Goal: Answer question/provide support: Answer question/provide support

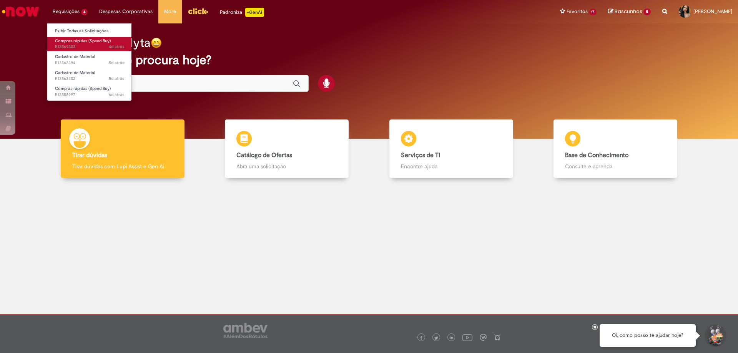
click at [81, 43] on span "Compras rápidas (Speed Buy)" at bounding box center [83, 41] width 56 height 6
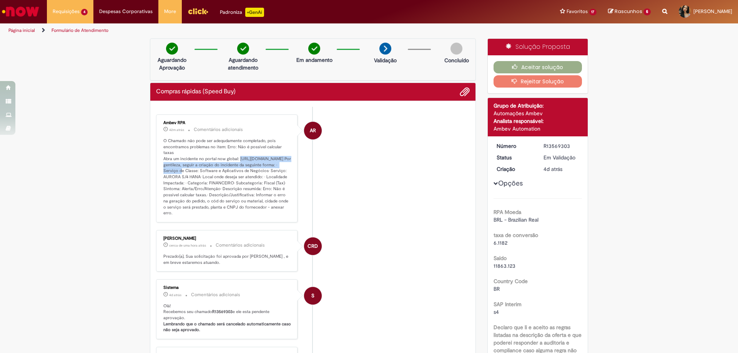
drag, startPoint x: 161, startPoint y: 159, endPoint x: 276, endPoint y: 166, distance: 115.2
click at [276, 166] on p "O Chamado não pode ser adequdamente completado, pois encontramos problemas no i…" at bounding box center [227, 177] width 128 height 78
copy p "[URL][DOMAIN_NAME]"
click at [319, 226] on ul "AR Ambev RPA 44m atrás 44 minutos atrás Comentários adicionais CRD [PERSON_NAME…" at bounding box center [313, 314] width 314 height 415
drag, startPoint x: 160, startPoint y: 159, endPoint x: 276, endPoint y: 165, distance: 116.3
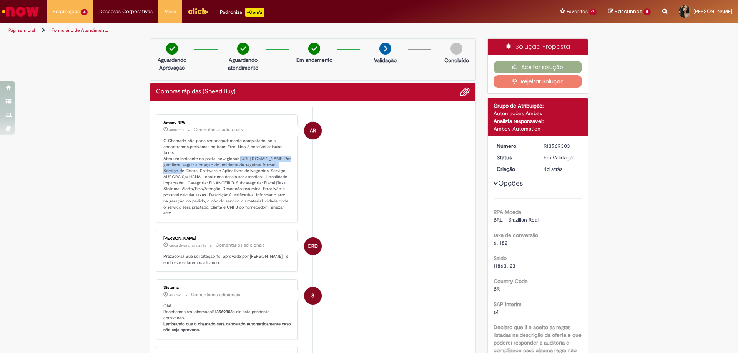
click at [276, 165] on p "O Chamado não pode ser adequdamente completado, pois encontramos problemas no i…" at bounding box center [227, 177] width 128 height 78
copy p "[URL][DOMAIN_NAME]"
click at [368, 173] on li "AR Ambev RPA 44m atrás 44 minutos atrás Comentários adicionais" at bounding box center [313, 169] width 314 height 108
drag, startPoint x: 266, startPoint y: 176, endPoint x: 180, endPoint y: 184, distance: 86.8
click at [180, 184] on p "O Chamado não pode ser adequdamente completado, pois encontramos problemas no i…" at bounding box center [227, 177] width 128 height 78
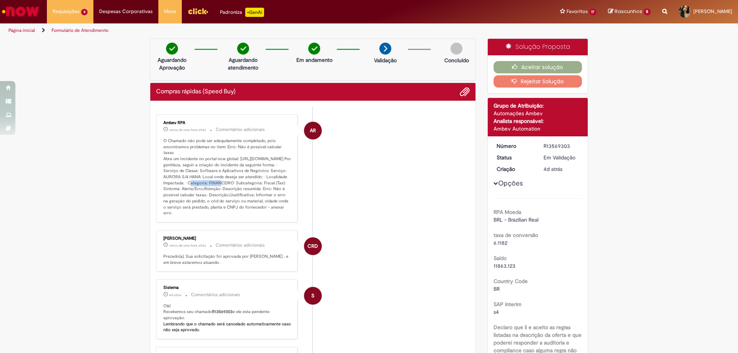
copy p "[PERSON_NAME] S/4 HANA"
drag, startPoint x: 251, startPoint y: 194, endPoint x: 186, endPoint y: 201, distance: 65.0
click at [186, 201] on p "O Chamado não pode ser adequdamente completado, pois encontramos problemas no i…" at bounding box center [227, 177] width 128 height 78
copy p "Não é possível calcular taxas"
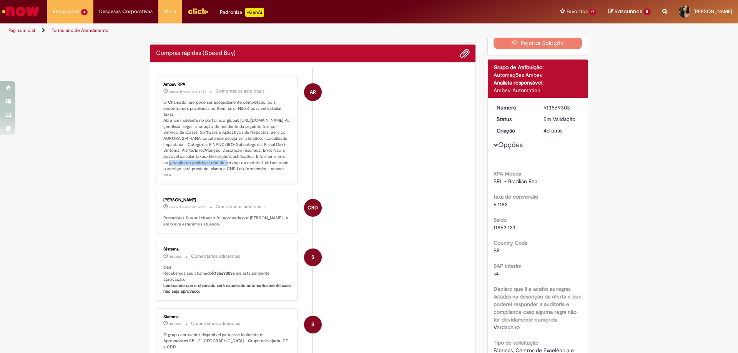
scroll to position [77, 0]
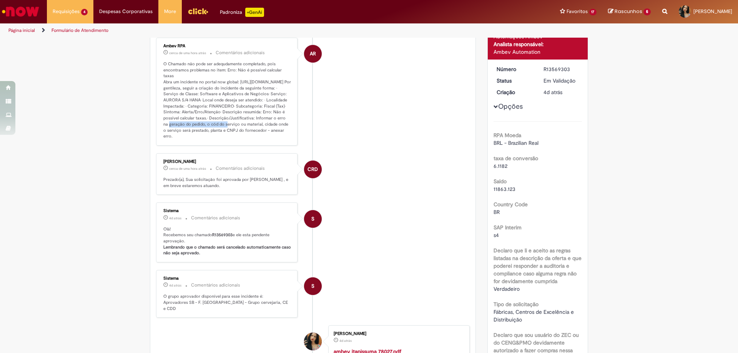
drag, startPoint x: 235, startPoint y: 124, endPoint x: 269, endPoint y: 137, distance: 36.5
click at [269, 137] on p "O Chamado não pode ser adequdamente completado, pois encontramos problemas no i…" at bounding box center [227, 100] width 128 height 78
copy p "Informar o erro na geração do pedido, o cód do serviço ou material, cidade onde…"
click at [476, 223] on div "Verificar Código de Barras Aguardando Aprovação Aguardando atendimento Em andam…" at bounding box center [313, 212] width 338 height 501
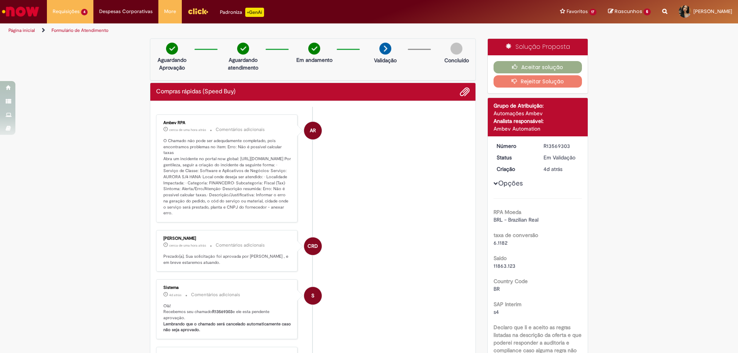
click at [443, 215] on li "AR Ambev RPA cerca de uma hora atrás cerca de uma hora atrás Comentários adicio…" at bounding box center [313, 169] width 314 height 108
drag, startPoint x: 161, startPoint y: 140, endPoint x: 207, endPoint y: 147, distance: 46.7
click at [207, 147] on p "O Chamado não pode ser adequdamente completado, pois encontramos problemas no i…" at bounding box center [227, 177] width 128 height 78
copy p "O Chamado não pode ser adequdamente completado, pois encontramos problemas"
drag, startPoint x: 233, startPoint y: 145, endPoint x: 234, endPoint y: 154, distance: 9.3
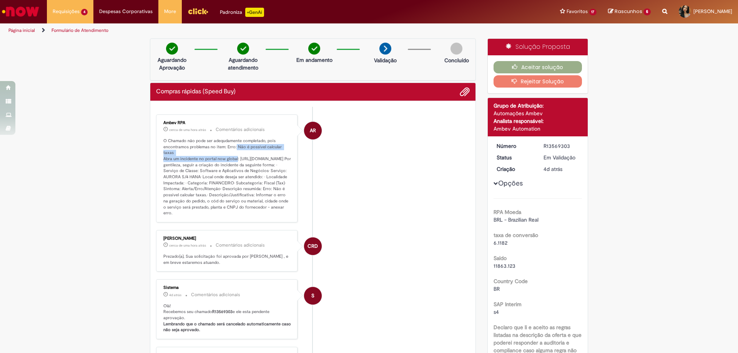
click at [234, 154] on p "O Chamado não pode ser adequdamente completado, pois encontramos problemas no i…" at bounding box center [227, 177] width 128 height 78
copy p "Não é possível calcular taxas Abra um incidente no portal now global"
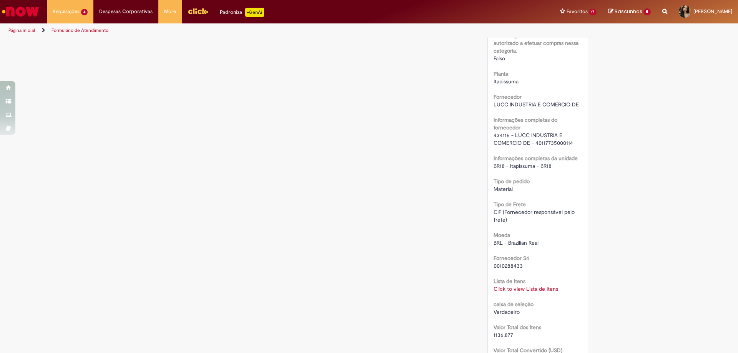
scroll to position [577, 0]
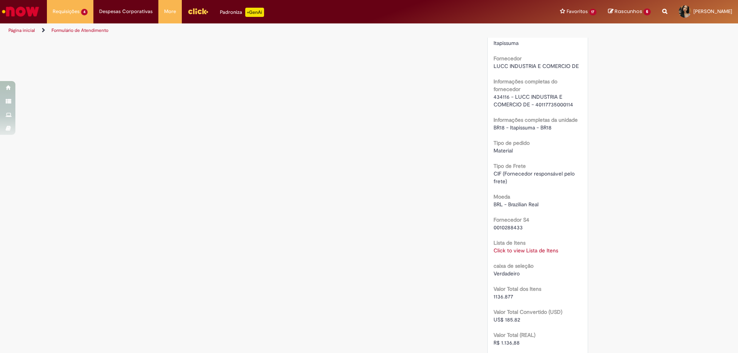
click at [548, 249] on link "Click to view Lista de Itens" at bounding box center [526, 250] width 65 height 7
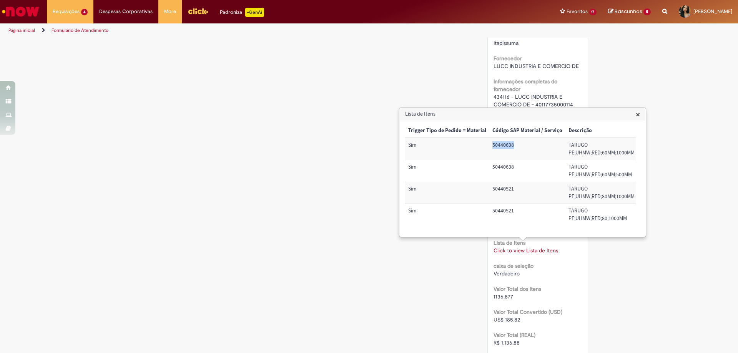
drag, startPoint x: 516, startPoint y: 145, endPoint x: 493, endPoint y: 145, distance: 22.7
click at [493, 145] on td "50440638" at bounding box center [527, 149] width 76 height 22
copy td "50440638"
drag, startPoint x: 515, startPoint y: 189, endPoint x: 483, endPoint y: 186, distance: 32.4
click at [483, 186] on tr "Sim 50440521 TARUGO PE;UHMW;RED;80MM;1000MM 1 246,017 246,017 72044001 Ordem 10…" at bounding box center [700, 193] width 590 height 22
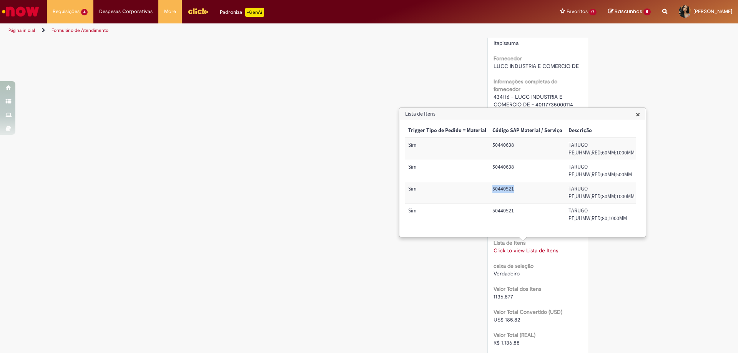
copy tr "50440521"
click at [352, 66] on div "Verificar Código de Barras Aguardando Aprovação Aguardando atendimento Em andam…" at bounding box center [369, 96] width 450 height 1269
click at [634, 114] on h3 "Lista de Itens" at bounding box center [523, 114] width 246 height 12
click at [640, 117] on span "×" at bounding box center [638, 114] width 4 height 10
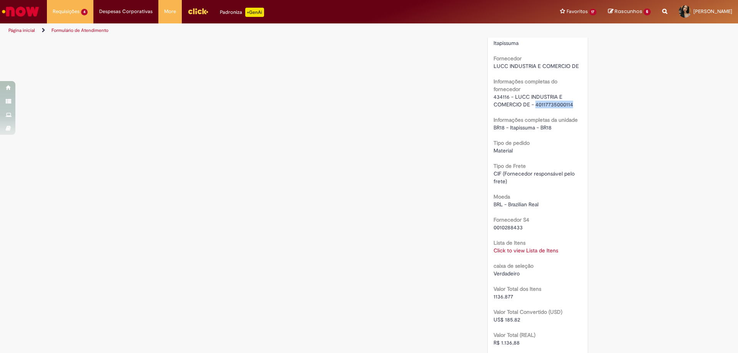
drag, startPoint x: 533, startPoint y: 105, endPoint x: 571, endPoint y: 105, distance: 38.1
click at [571, 105] on div "434116 - LUCC INDUSTRIA E COMERCIO DE - 40117735000114" at bounding box center [538, 100] width 89 height 15
copy span "40117735000114"
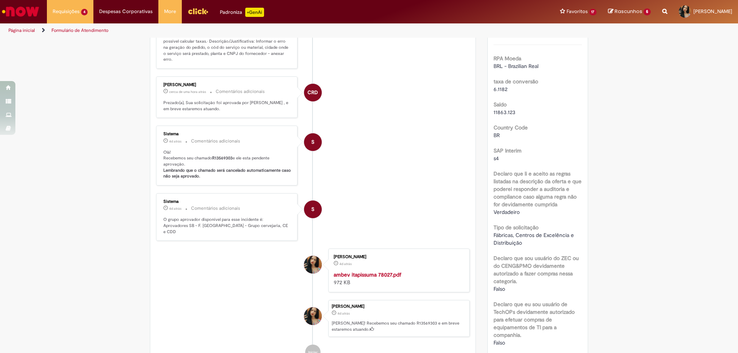
scroll to position [0, 0]
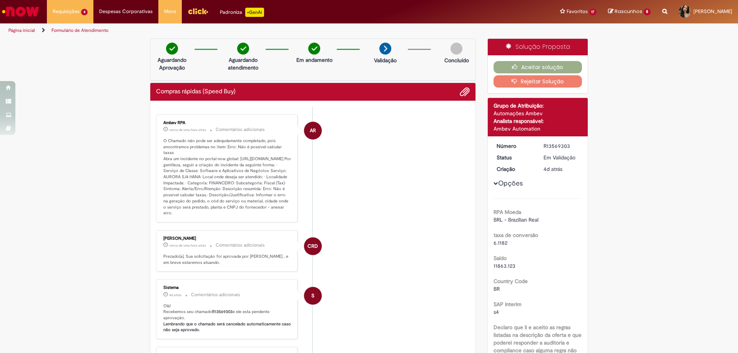
click at [386, 184] on li "AR Ambev RPA cerca de uma hora atrás cerca de uma hora atrás Comentários adicio…" at bounding box center [313, 169] width 314 height 108
click at [66, 30] on link "Exibir Todas as Solicitações" at bounding box center [89, 31] width 85 height 8
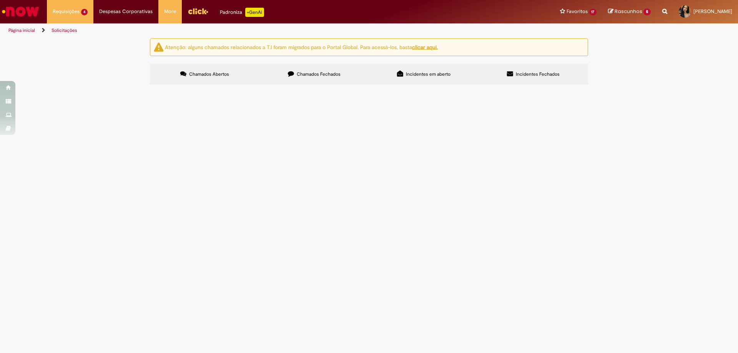
click at [0, 0] on span "Parafuso M2,5X6 - FERRAMENTA Por gentileza, aprovar compra de 10 unidades de pa…" at bounding box center [0, 0] width 0 height 0
drag, startPoint x: 221, startPoint y: 183, endPoint x: 241, endPoint y: 199, distance: 25.8
click at [0, 0] on span "Compras rápidas (Speed Buy)" at bounding box center [0, 0] width 0 height 0
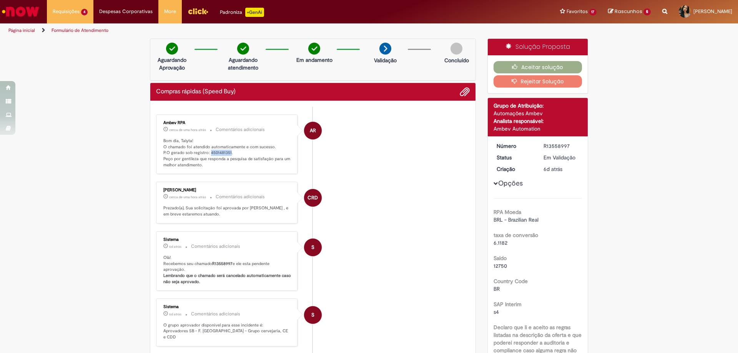
drag, startPoint x: 227, startPoint y: 152, endPoint x: 207, endPoint y: 150, distance: 20.5
click at [207, 150] on p "Bom dia, Talyta! O chamado foi atendido automaticamente e com sucesso. P.O gera…" at bounding box center [227, 153] width 128 height 30
click at [453, 198] on li "CRD [PERSON_NAME] cerca de uma hora atrás cerca de uma hora atrás Comentários a…" at bounding box center [313, 203] width 314 height 42
click at [534, 66] on button "Aceitar solução" at bounding box center [538, 67] width 89 height 12
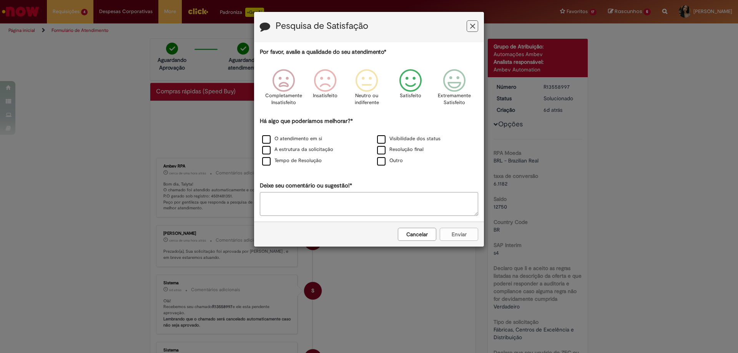
click at [409, 83] on icon "Feedback" at bounding box center [410, 80] width 29 height 23
click at [473, 27] on icon "Feedback" at bounding box center [472, 26] width 5 height 8
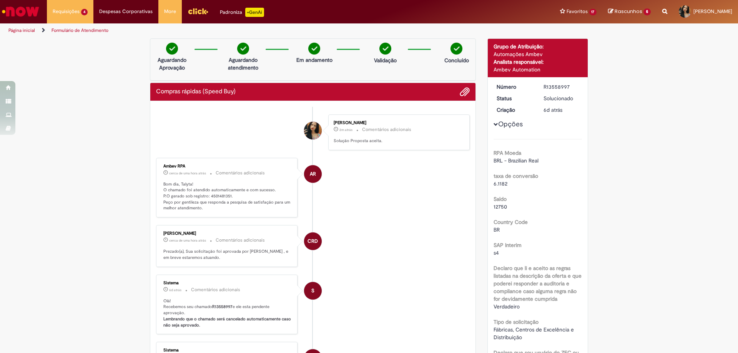
click at [233, 165] on div "Ambev RPA" at bounding box center [227, 166] width 128 height 5
